Goal: Browse casually: Explore the website without a specific task or goal

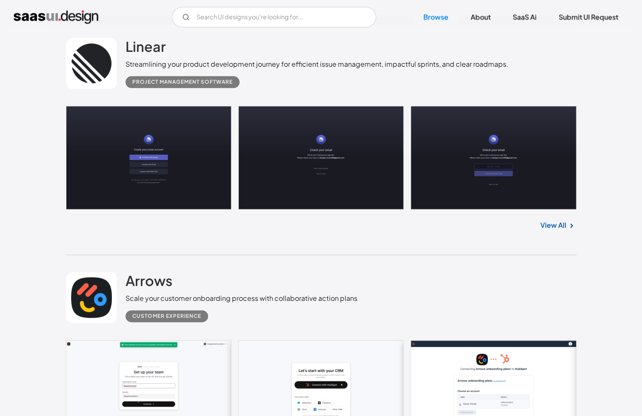
scroll to position [510, 0]
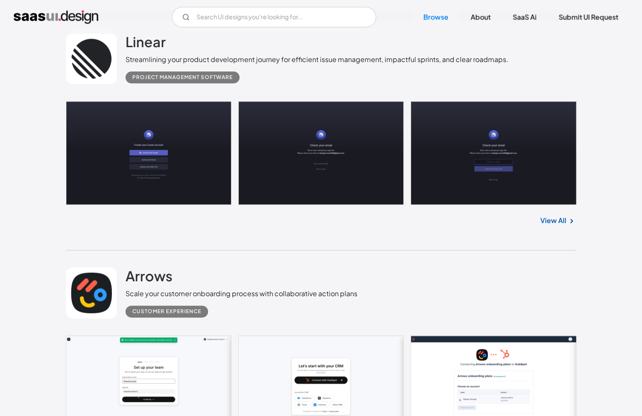
click at [561, 218] on link "View All" at bounding box center [553, 221] width 26 height 10
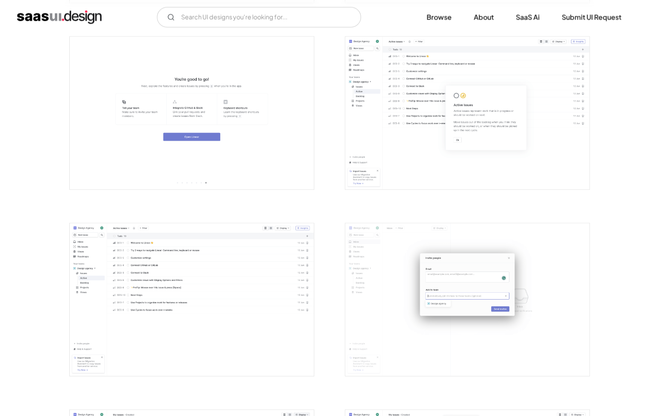
scroll to position [1106, 0]
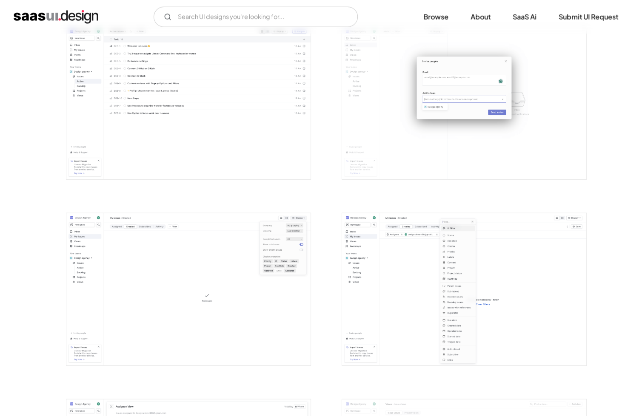
click at [497, 208] on div at bounding box center [458, 284] width 255 height 187
click at [500, 217] on img "open lightbox" at bounding box center [464, 290] width 244 height 153
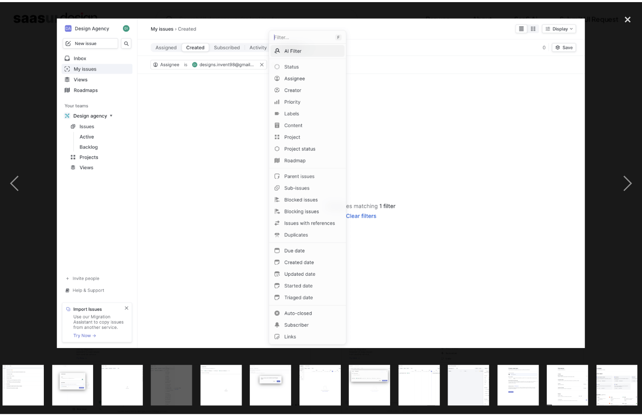
scroll to position [0, 510]
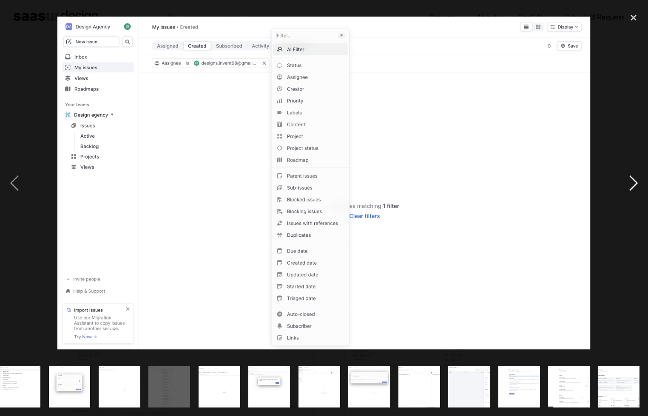
click at [629, 182] on div "next image" at bounding box center [633, 184] width 29 height 350
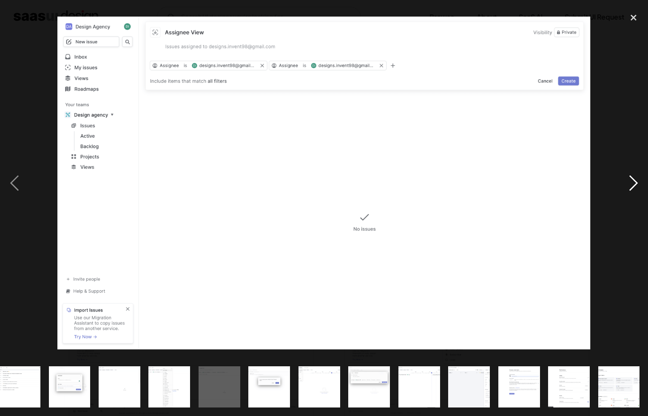
click at [628, 182] on div "next image" at bounding box center [633, 184] width 29 height 350
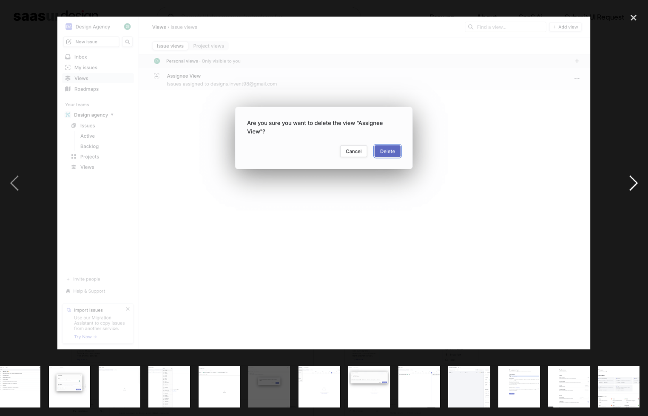
click at [628, 182] on div "next image" at bounding box center [633, 184] width 29 height 350
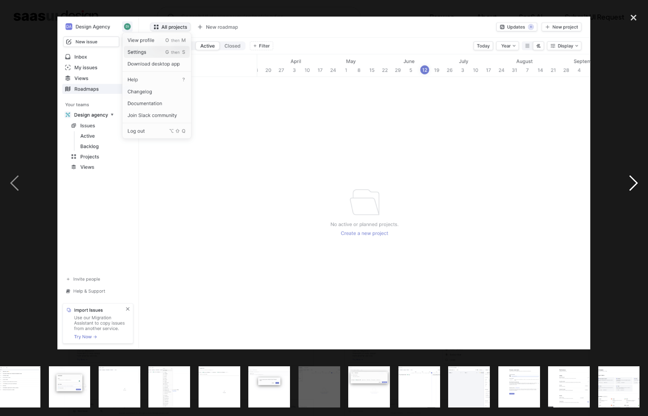
click at [628, 182] on div "next image" at bounding box center [633, 184] width 29 height 350
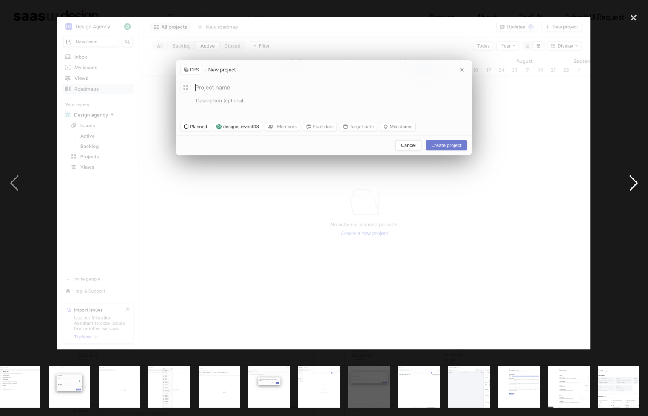
click at [628, 182] on div "next image" at bounding box center [633, 184] width 29 height 350
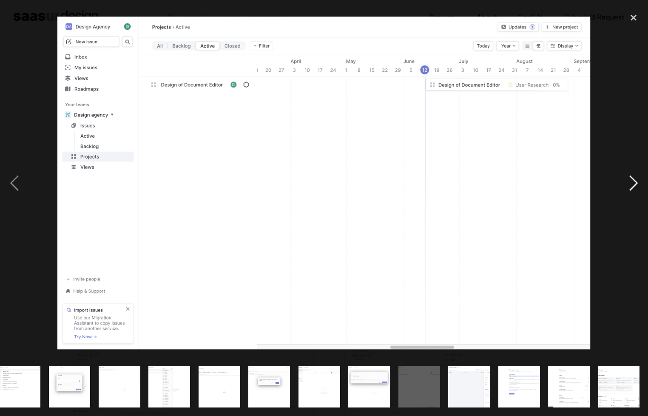
click at [628, 182] on div "next image" at bounding box center [633, 184] width 29 height 350
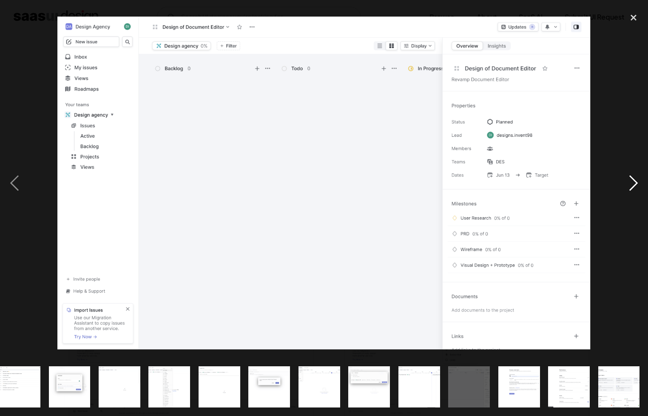
click at [628, 182] on div "next image" at bounding box center [633, 184] width 29 height 350
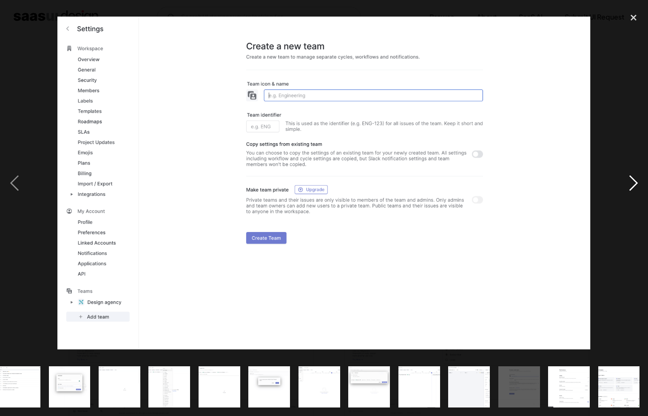
click at [628, 182] on div "next image" at bounding box center [633, 184] width 29 height 350
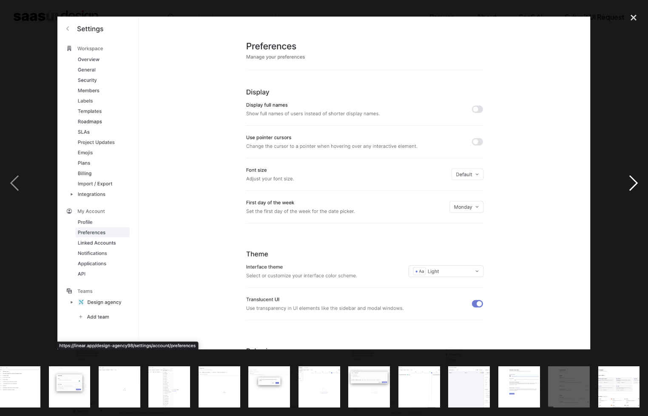
click at [628, 182] on div "next image" at bounding box center [633, 184] width 29 height 350
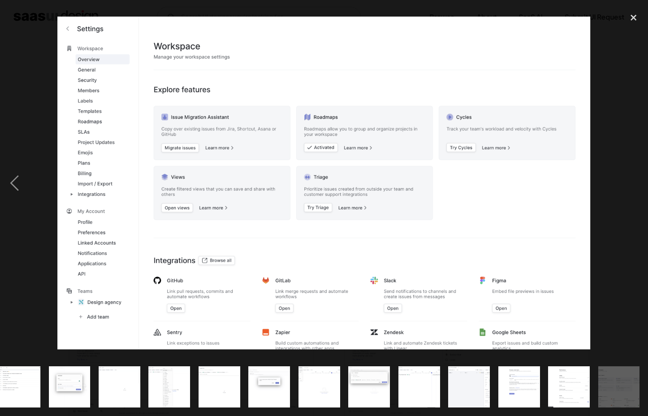
click at [628, 182] on div "next image" at bounding box center [633, 184] width 29 height 350
click at [628, 21] on div "close lightbox" at bounding box center [633, 18] width 29 height 19
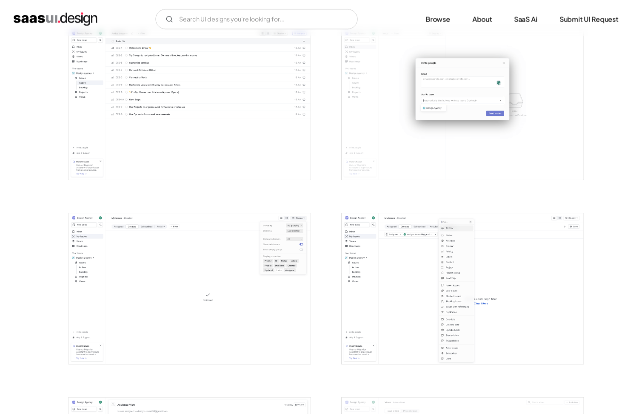
scroll to position [0, 0]
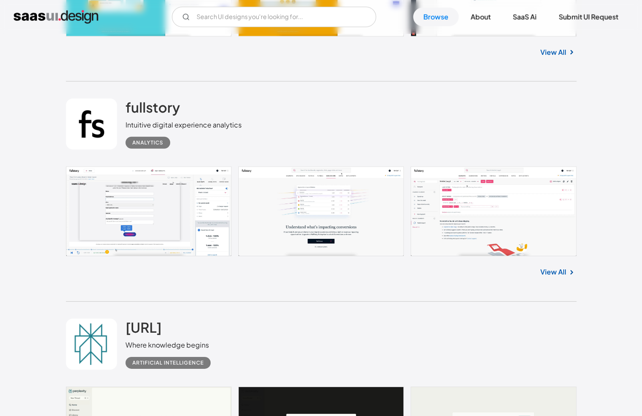
scroll to position [1361, 0]
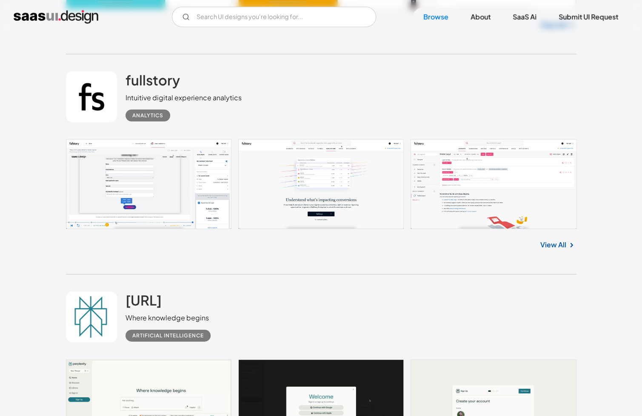
click at [554, 242] on link "View All" at bounding box center [553, 245] width 26 height 10
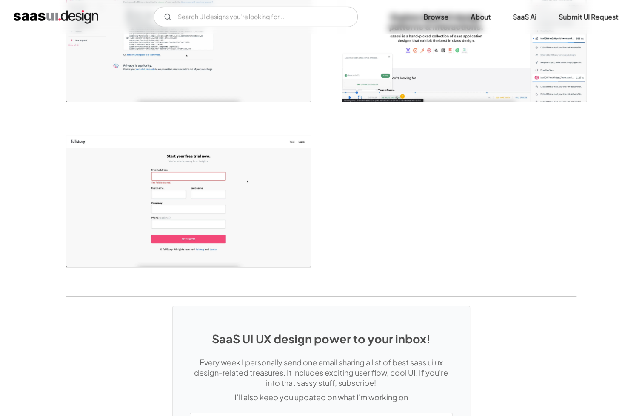
scroll to position [1574, 0]
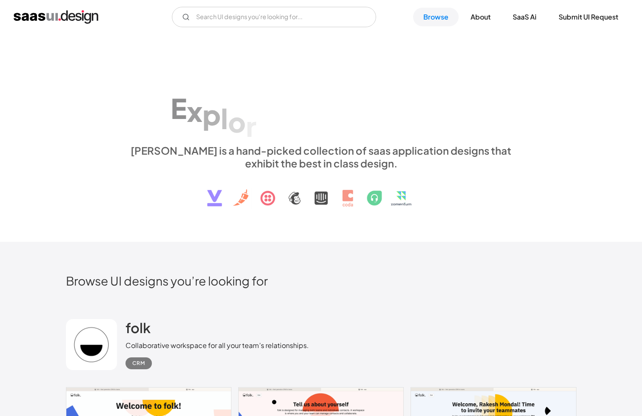
scroll to position [1361, 0]
